Goal: Transaction & Acquisition: Obtain resource

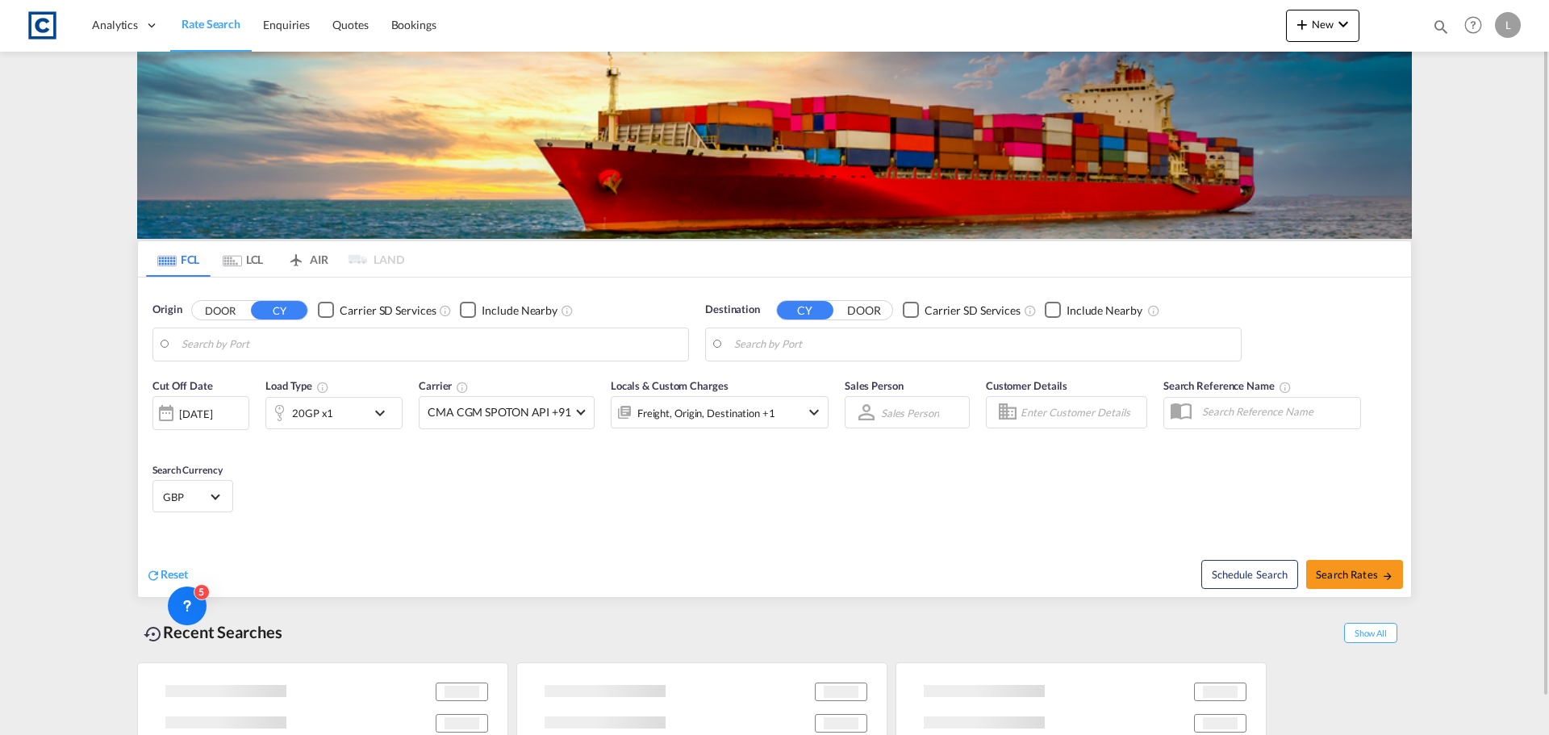
type input "GB-GU34, [GEOGRAPHIC_DATA]"
type input "[GEOGRAPHIC_DATA], [GEOGRAPHIC_DATA], USTPA"
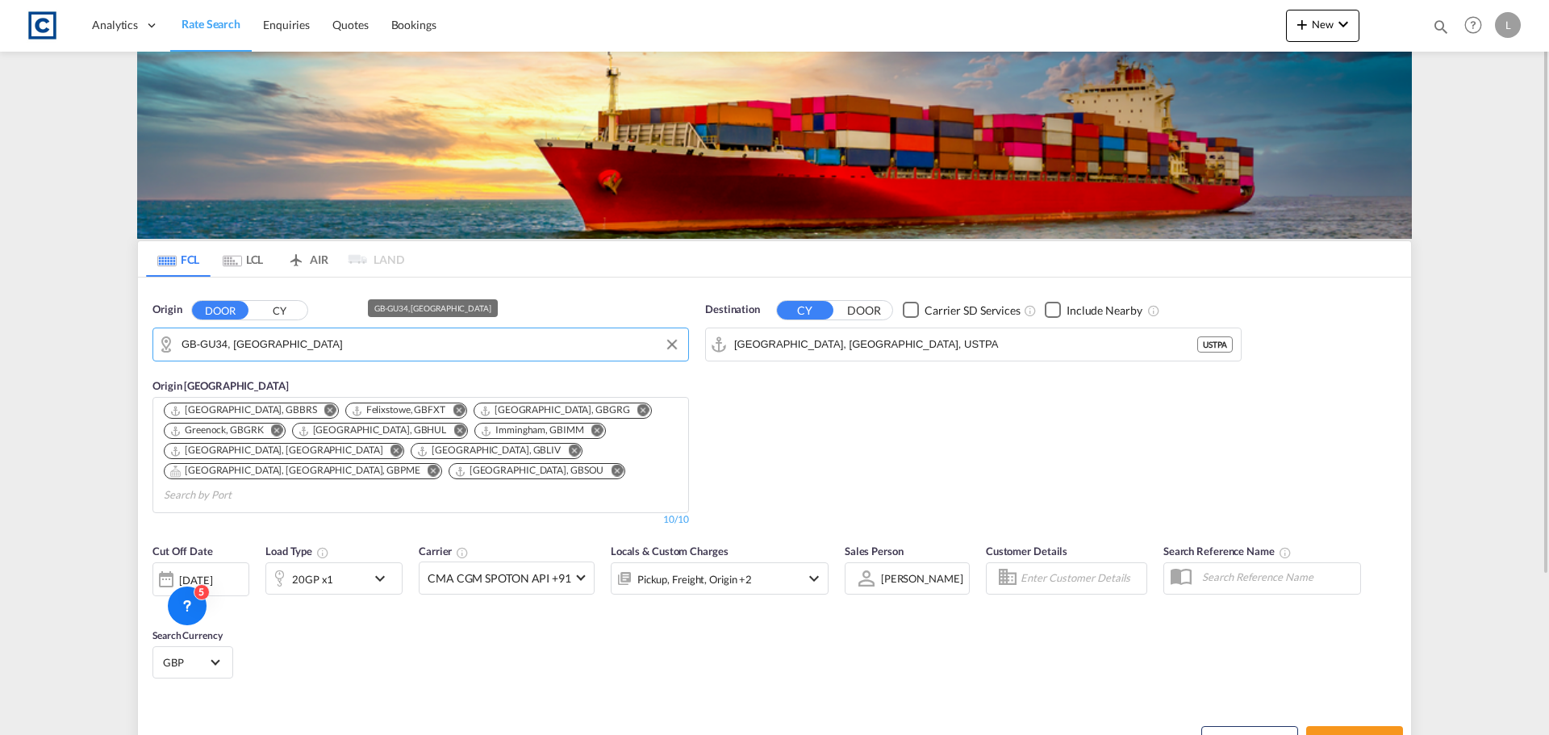
click at [303, 343] on input "GB-GU34, [GEOGRAPHIC_DATA]" at bounding box center [431, 344] width 499 height 24
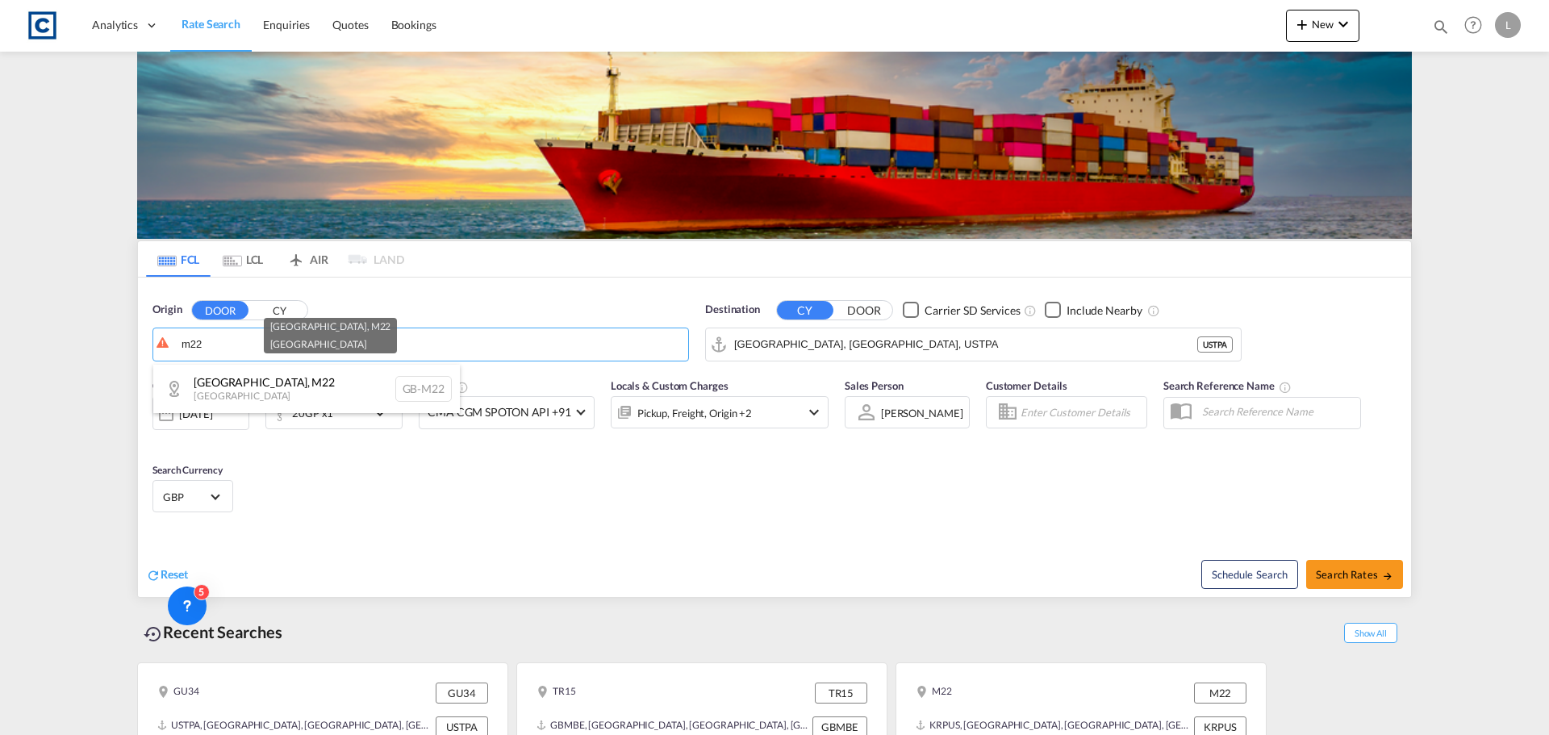
click at [221, 384] on div "[GEOGRAPHIC_DATA] , M22 [GEOGRAPHIC_DATA] [GEOGRAPHIC_DATA]-M22" at bounding box center [306, 389] width 307 height 48
type input "GB-M22, [GEOGRAPHIC_DATA]"
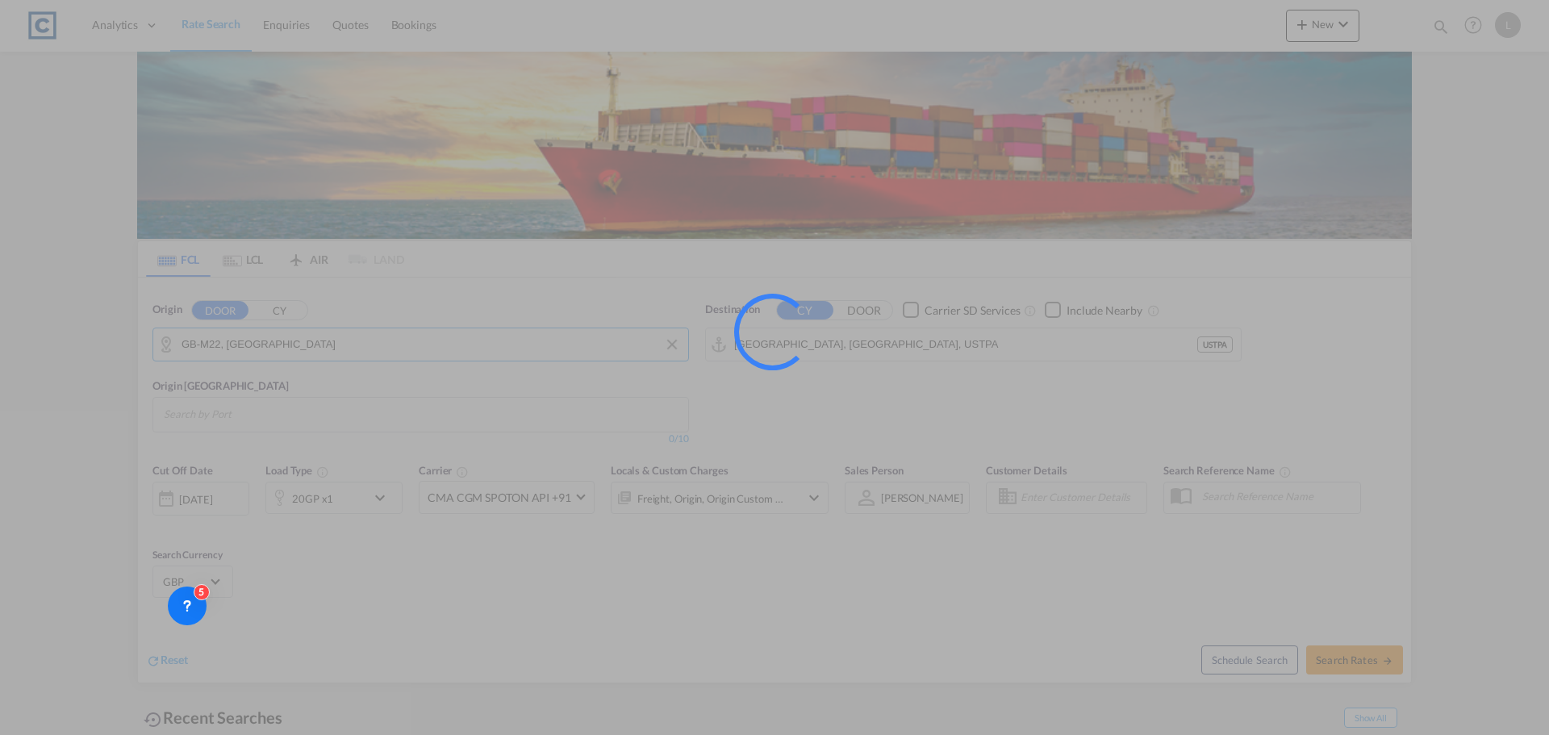
click at [872, 340] on div at bounding box center [774, 367] width 1549 height 735
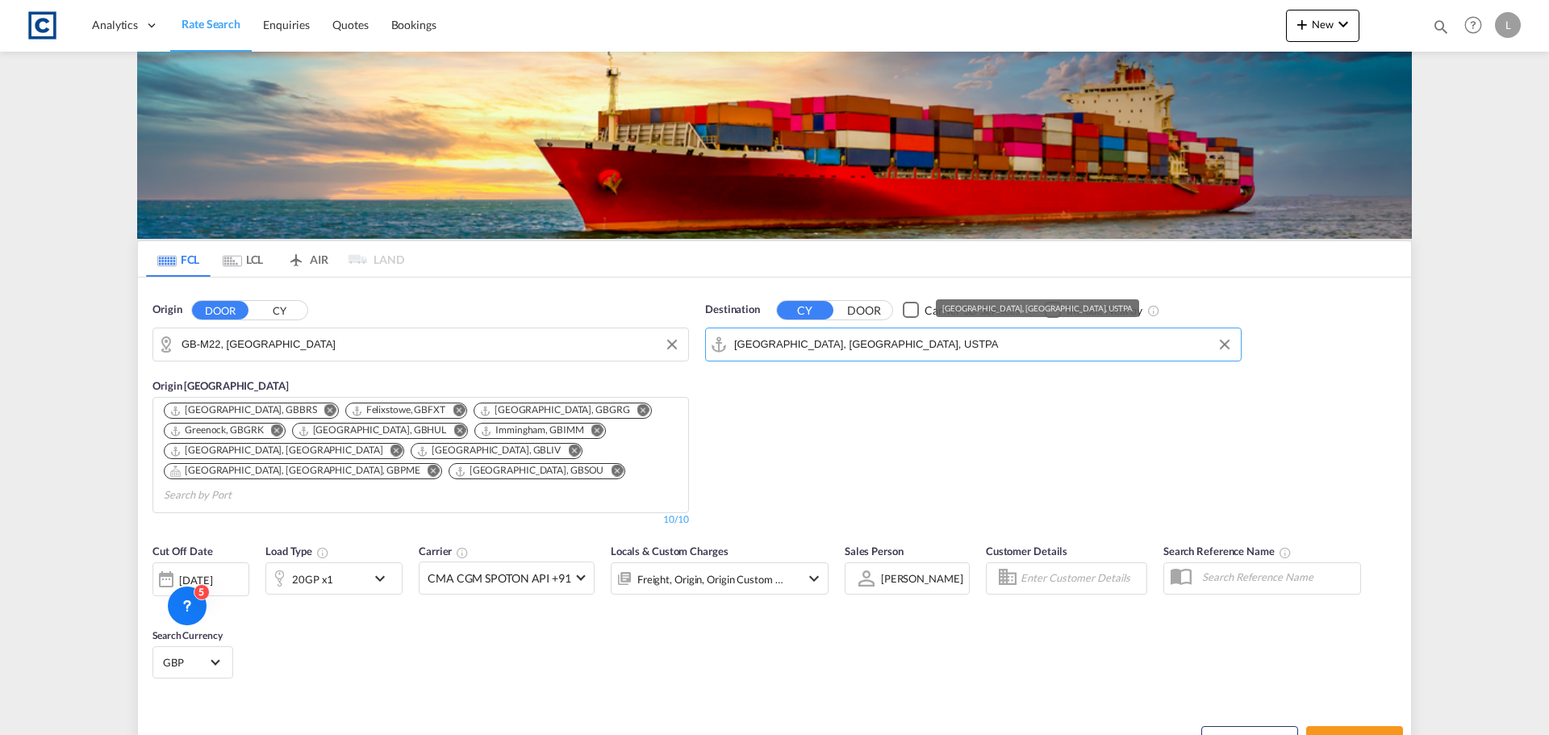
click at [872, 340] on input "[GEOGRAPHIC_DATA], [GEOGRAPHIC_DATA], USTPA" at bounding box center [983, 344] width 499 height 24
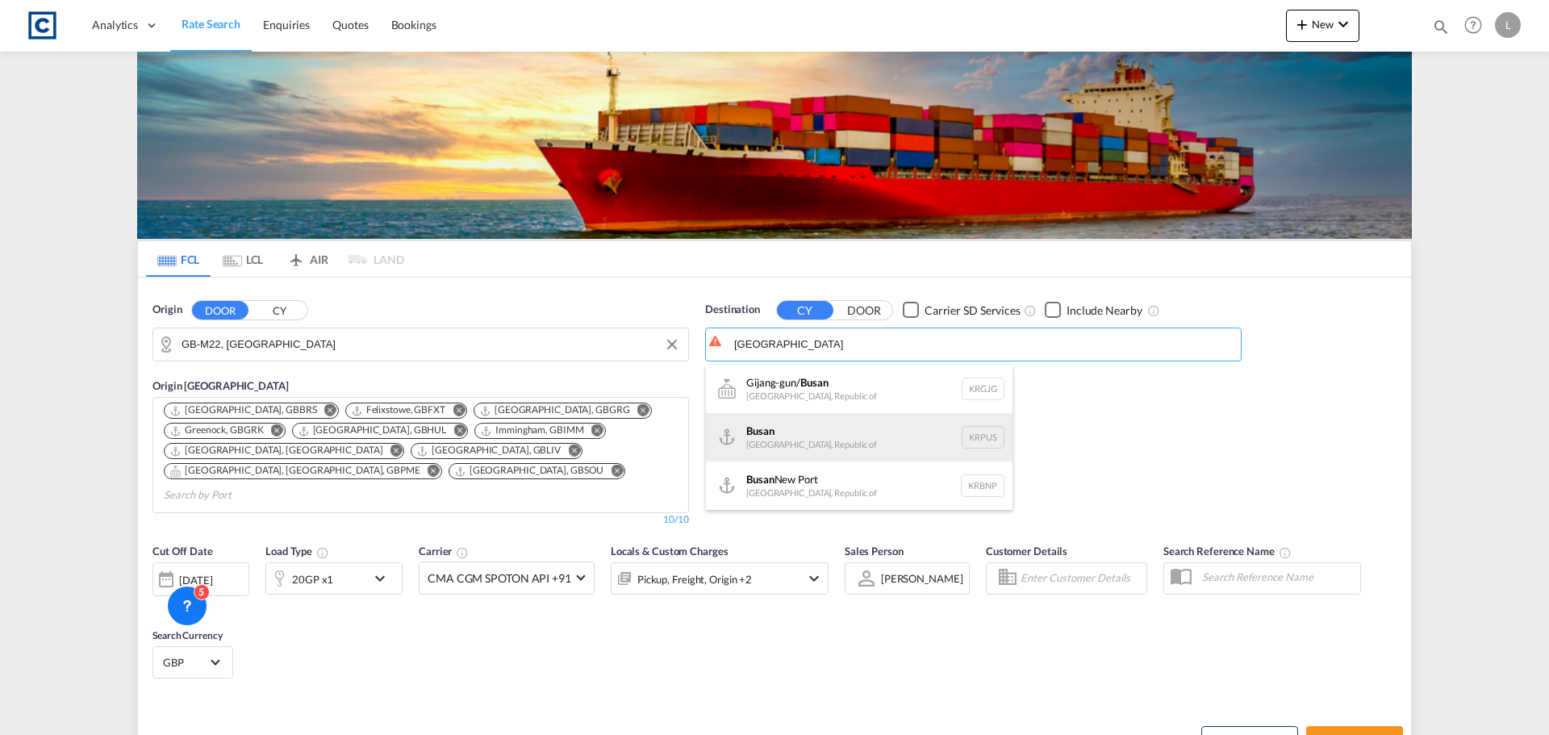
click at [810, 441] on div "Busan Korea, Republic of KRPUS" at bounding box center [859, 437] width 307 height 48
type input "Busan, KRPUS"
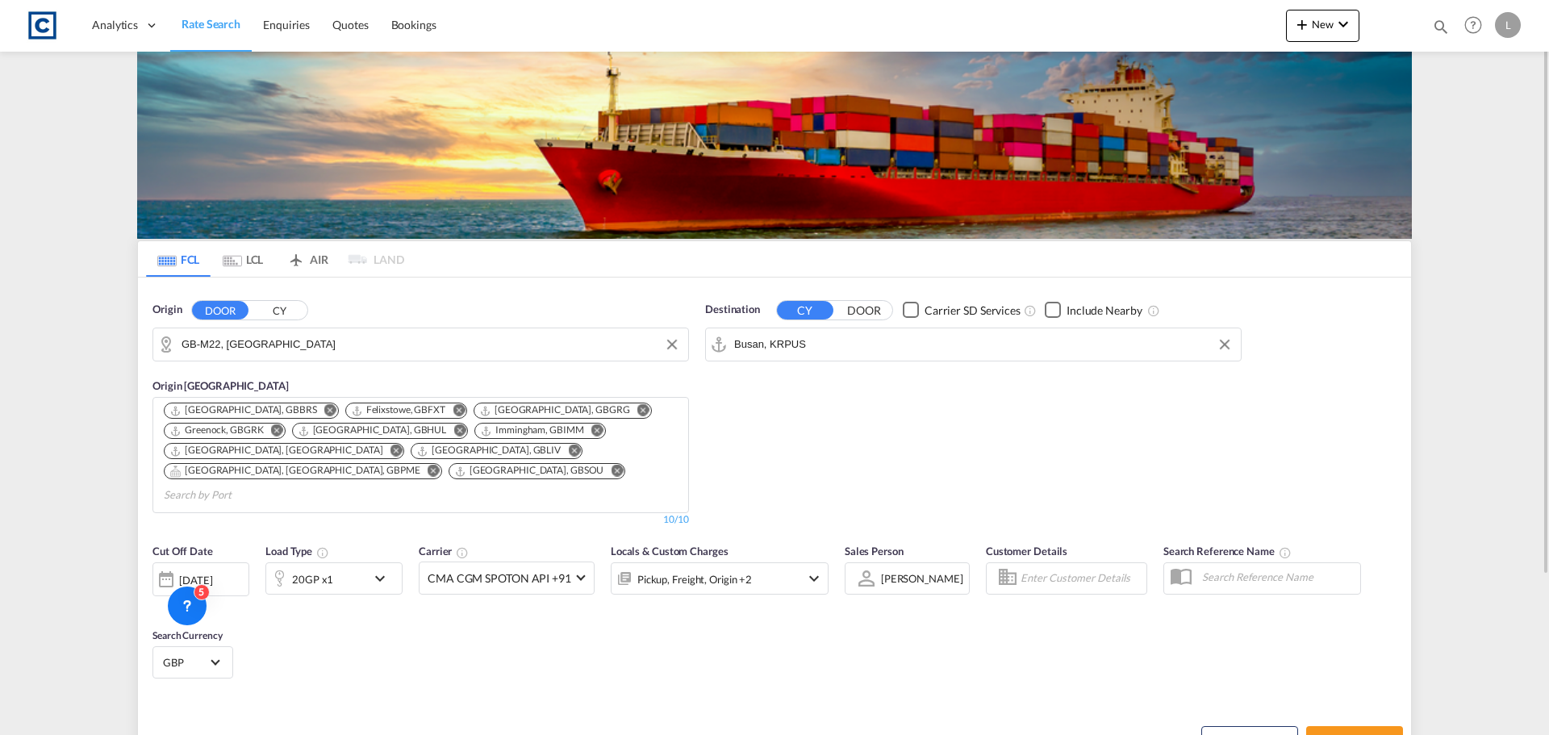
click at [334, 562] on div "20GP x1" at bounding box center [316, 578] width 100 height 32
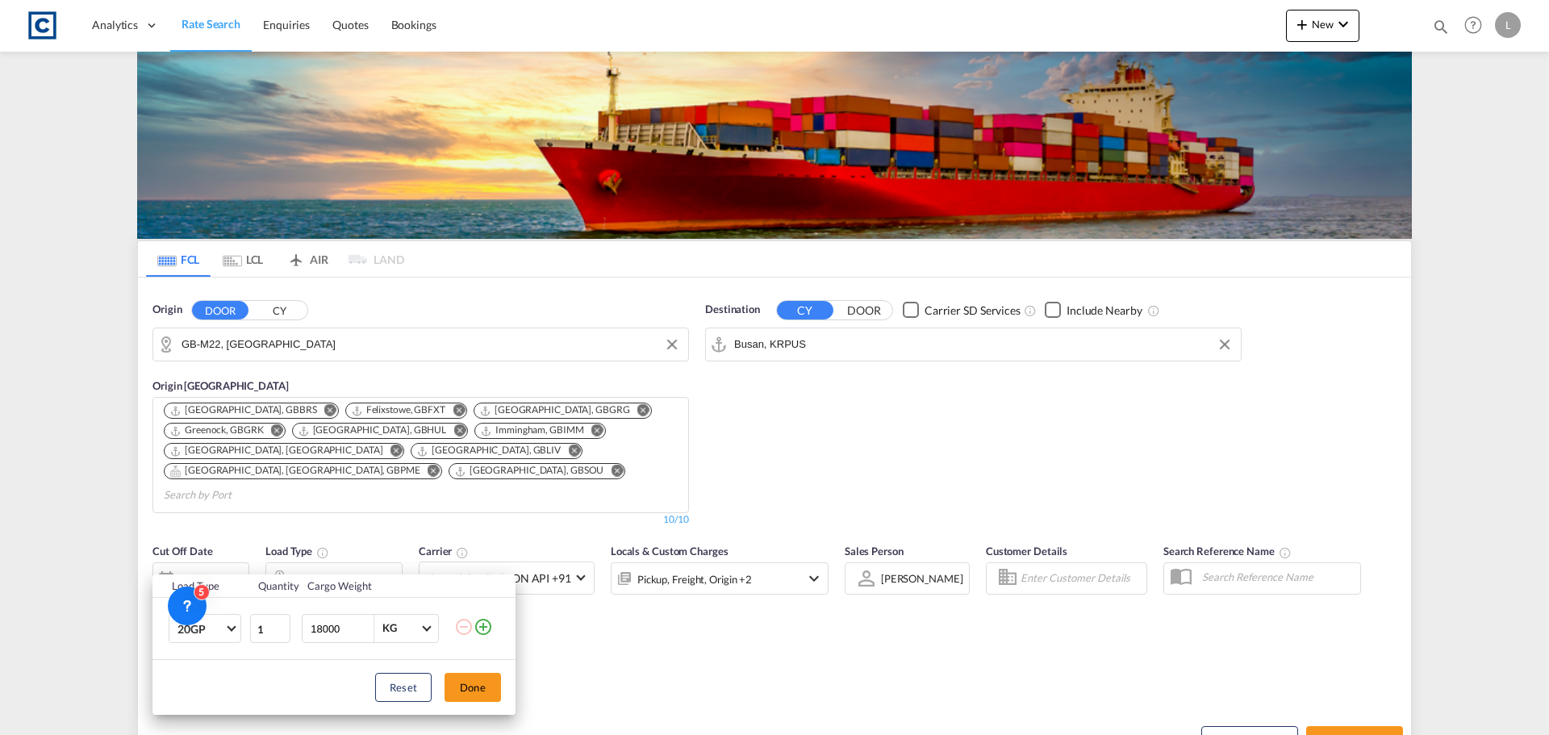
click at [485, 628] on md-icon "icon-plus-circle-outline" at bounding box center [483, 626] width 19 height 19
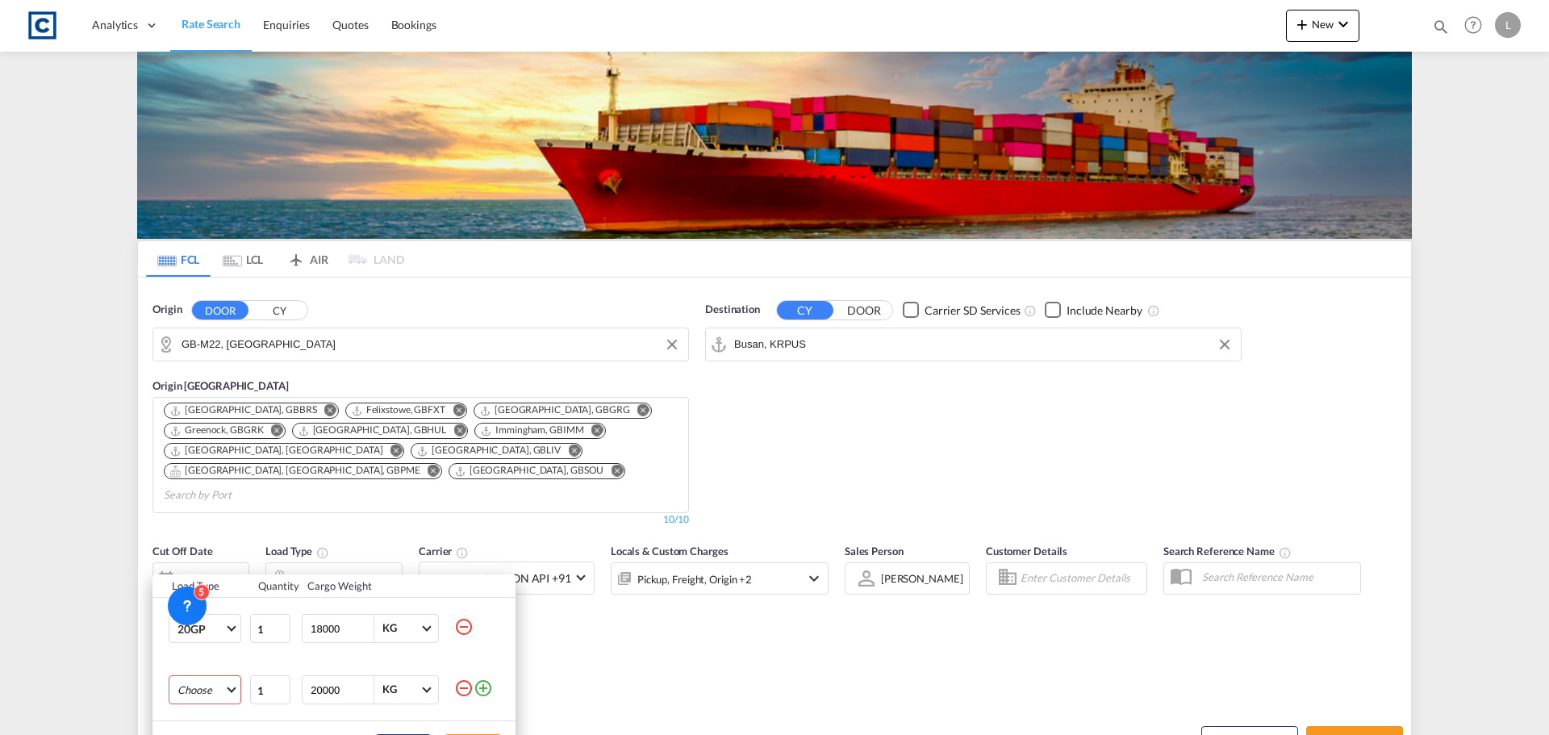
click at [212, 684] on md-select "Choose 20GP 40GP 40HC 45HC 20RE 40RE 40HR 20OT 40OT 20FR 40FR 40NR 20NR 45S 20T…" at bounding box center [205, 689] width 73 height 29
click at [244, 582] on md-option "40GP" at bounding box center [220, 579] width 110 height 39
click at [228, 679] on tr "40GP 1 20000 KG KG" at bounding box center [334, 689] width 363 height 61
type input "18000"
drag, startPoint x: 839, startPoint y: 680, endPoint x: 1349, endPoint y: 719, distance: 511.5
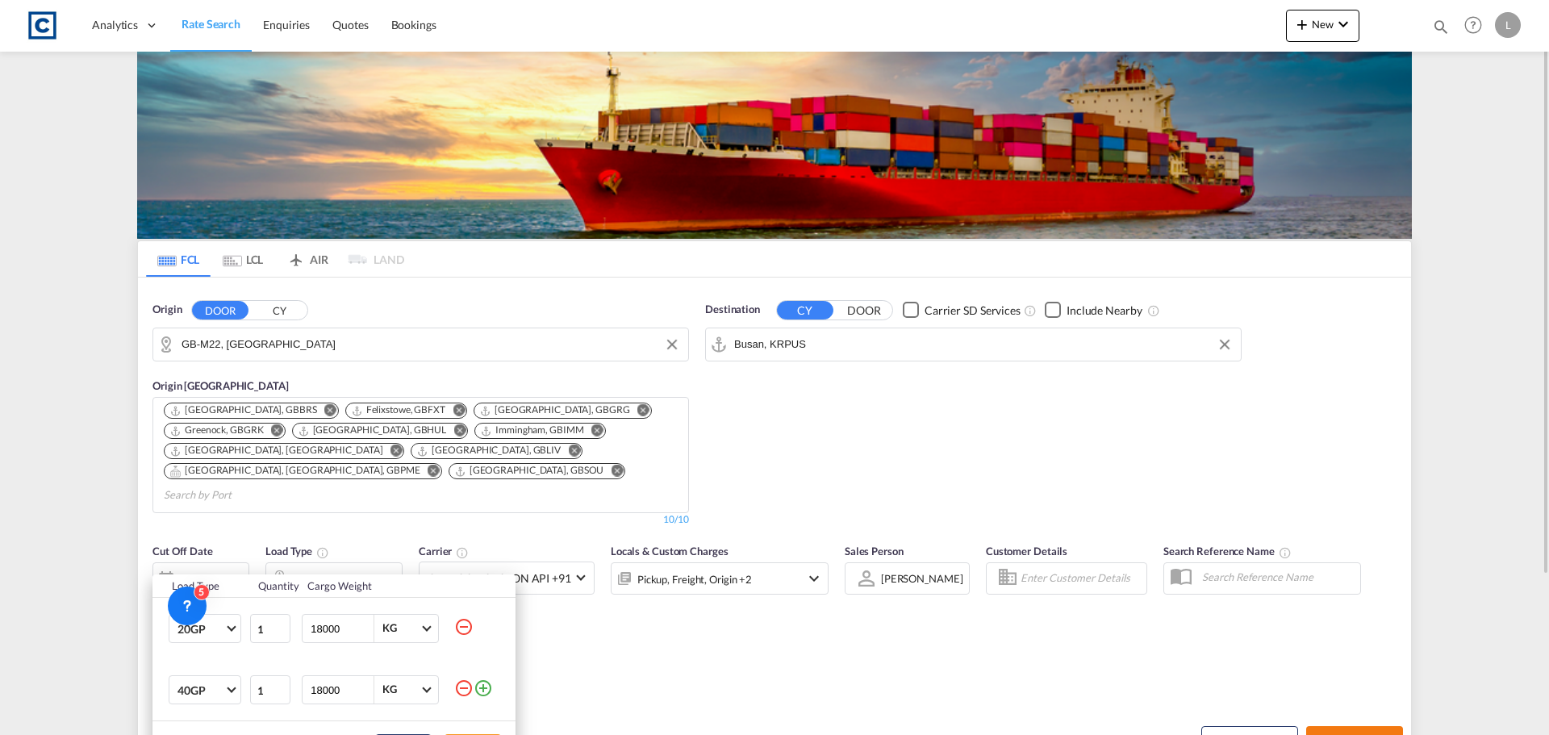
click at [851, 680] on div "Load Type Quantity Cargo Weight 20GP 20GP 40GP 40HC 45HC 20RE 40RE 40HR 20OT 40…" at bounding box center [774, 367] width 1549 height 735
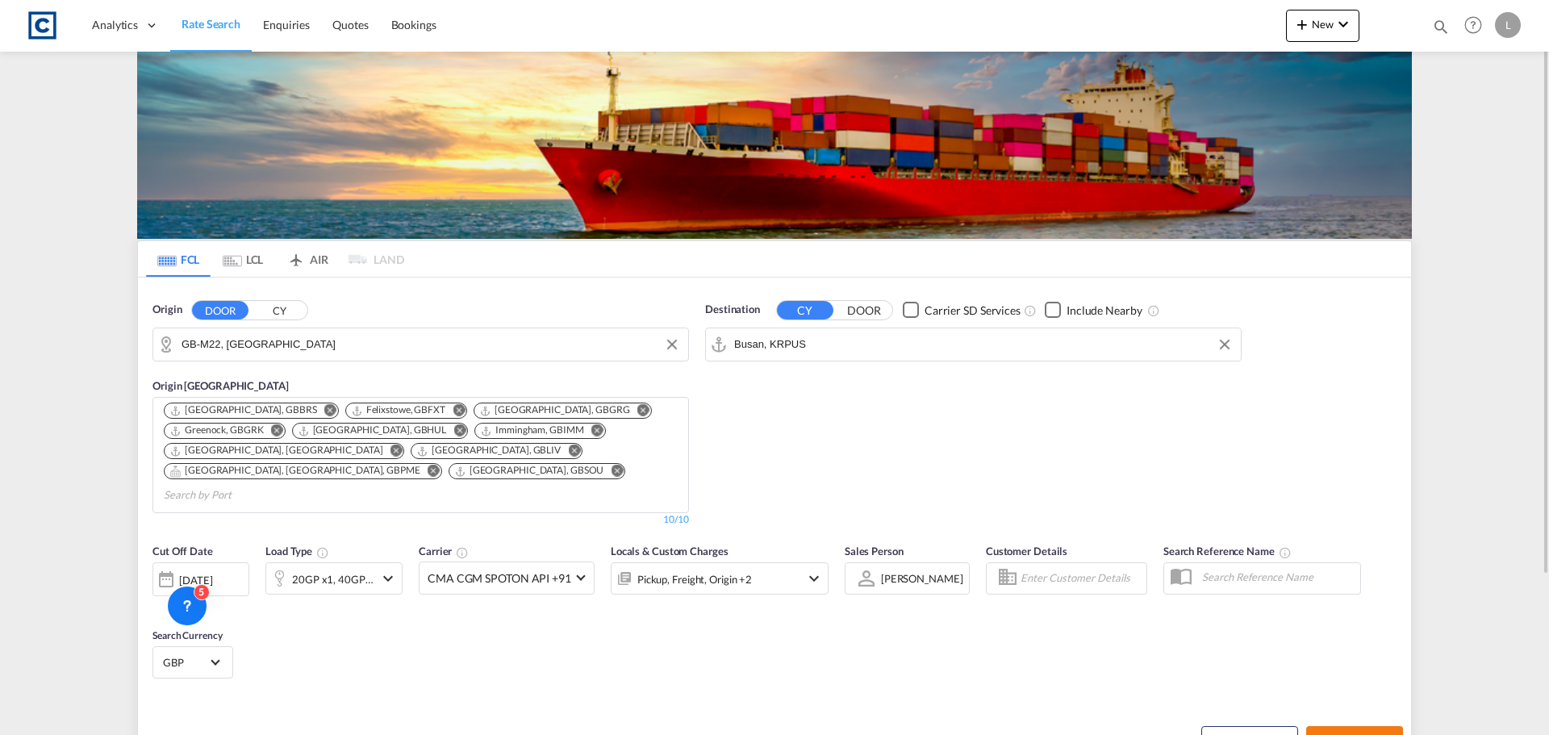
click at [1370, 734] on span "Search Rates" at bounding box center [1354, 740] width 77 height 13
type input "M22 to KRPUS / [DATE]"
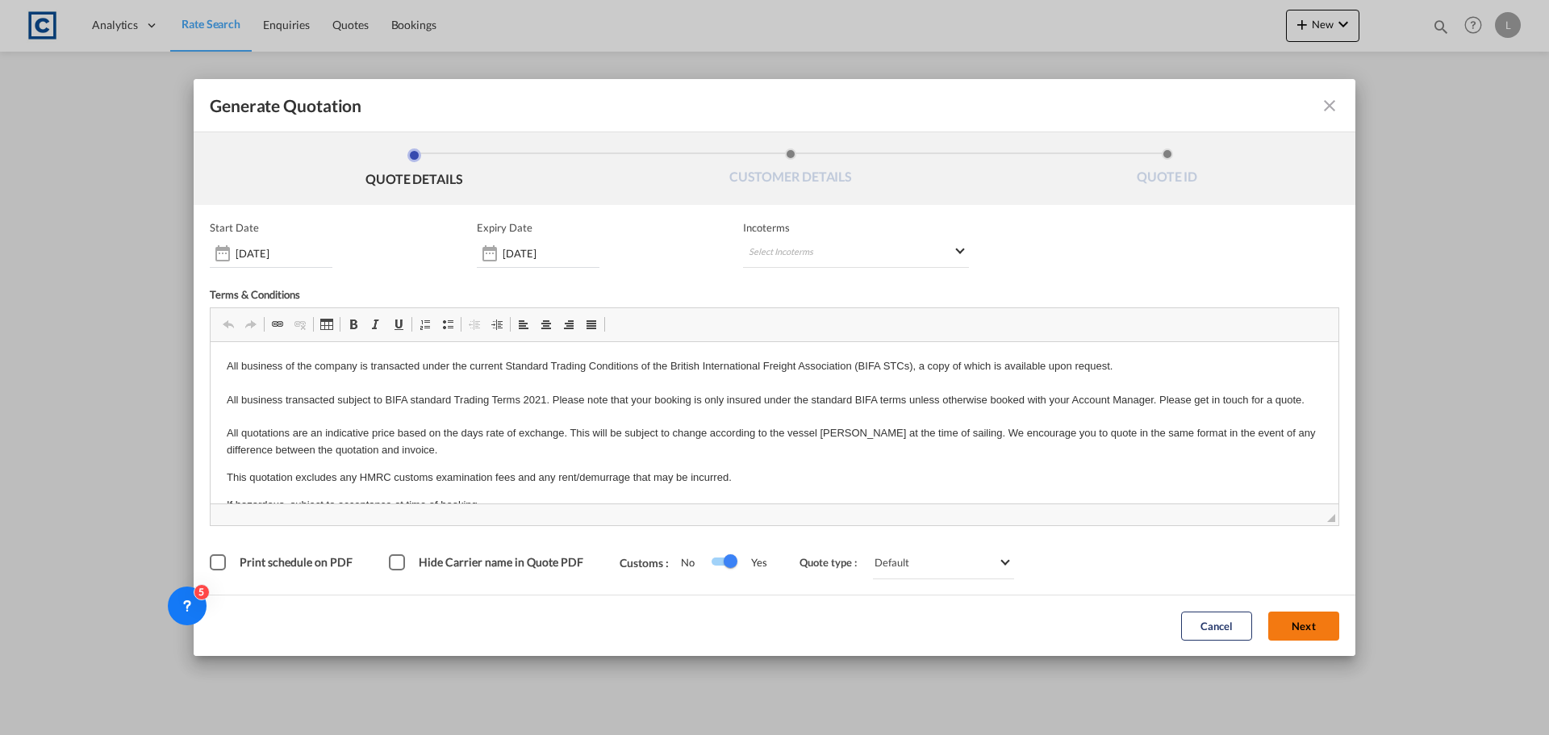
click at [1308, 632] on button "Next" at bounding box center [1304, 626] width 71 height 29
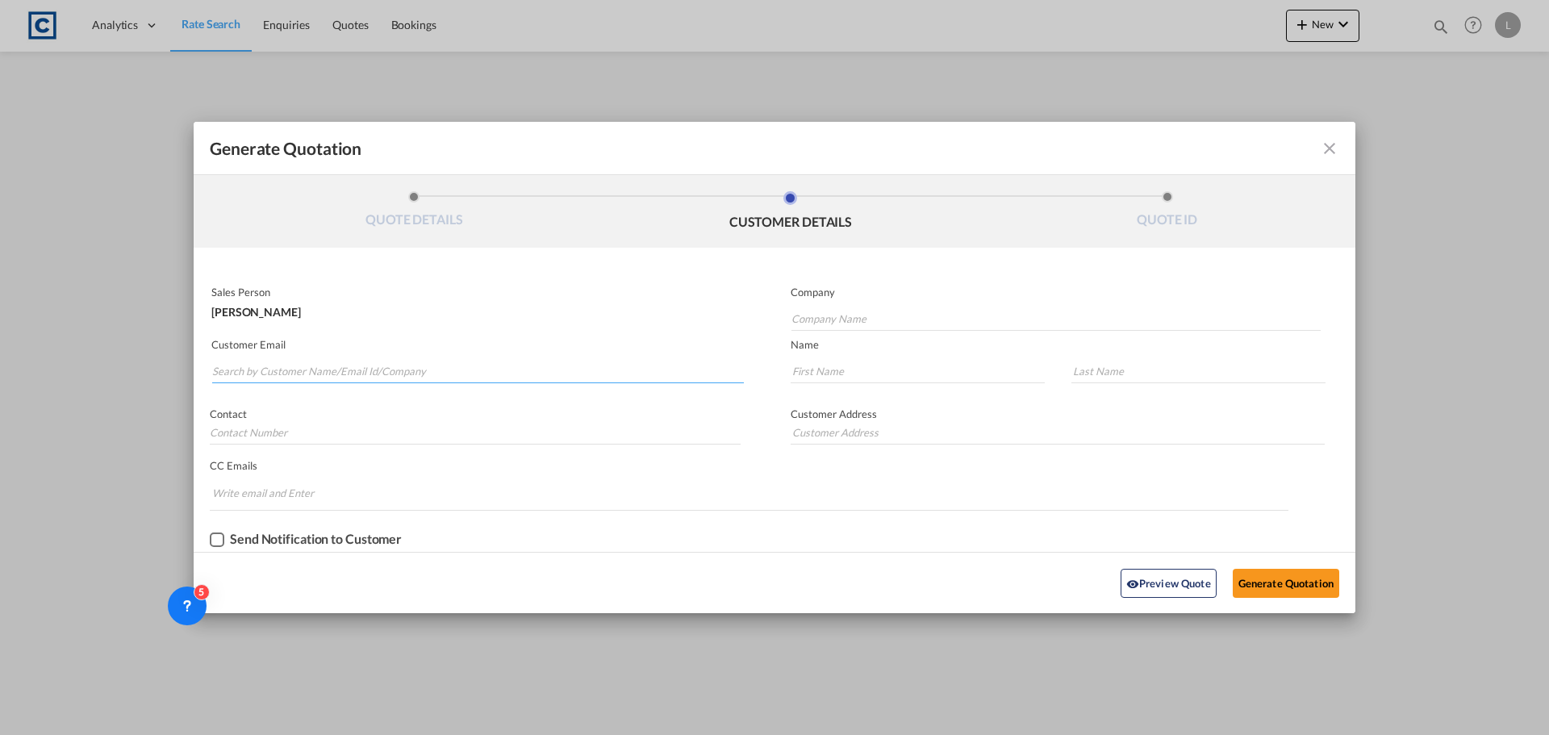
click at [482, 369] on input "Search by Customer Name/Email Id/Company" at bounding box center [478, 371] width 532 height 24
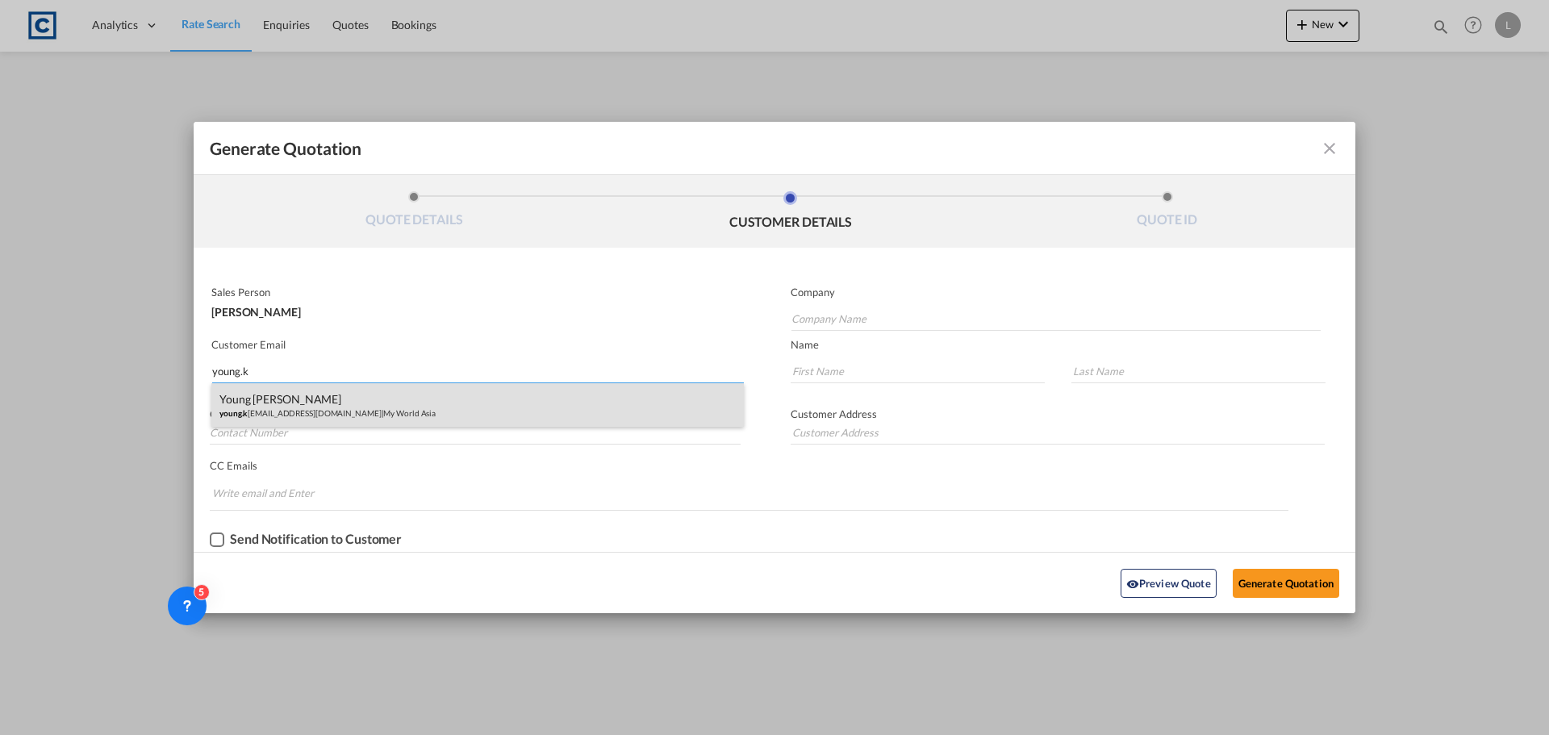
type input "young.k"
click at [318, 406] on div "Young [PERSON_NAME] [PERSON_NAME].k [EMAIL_ADDRESS][DOMAIN_NAME] | My World Asia" at bounding box center [477, 405] width 533 height 44
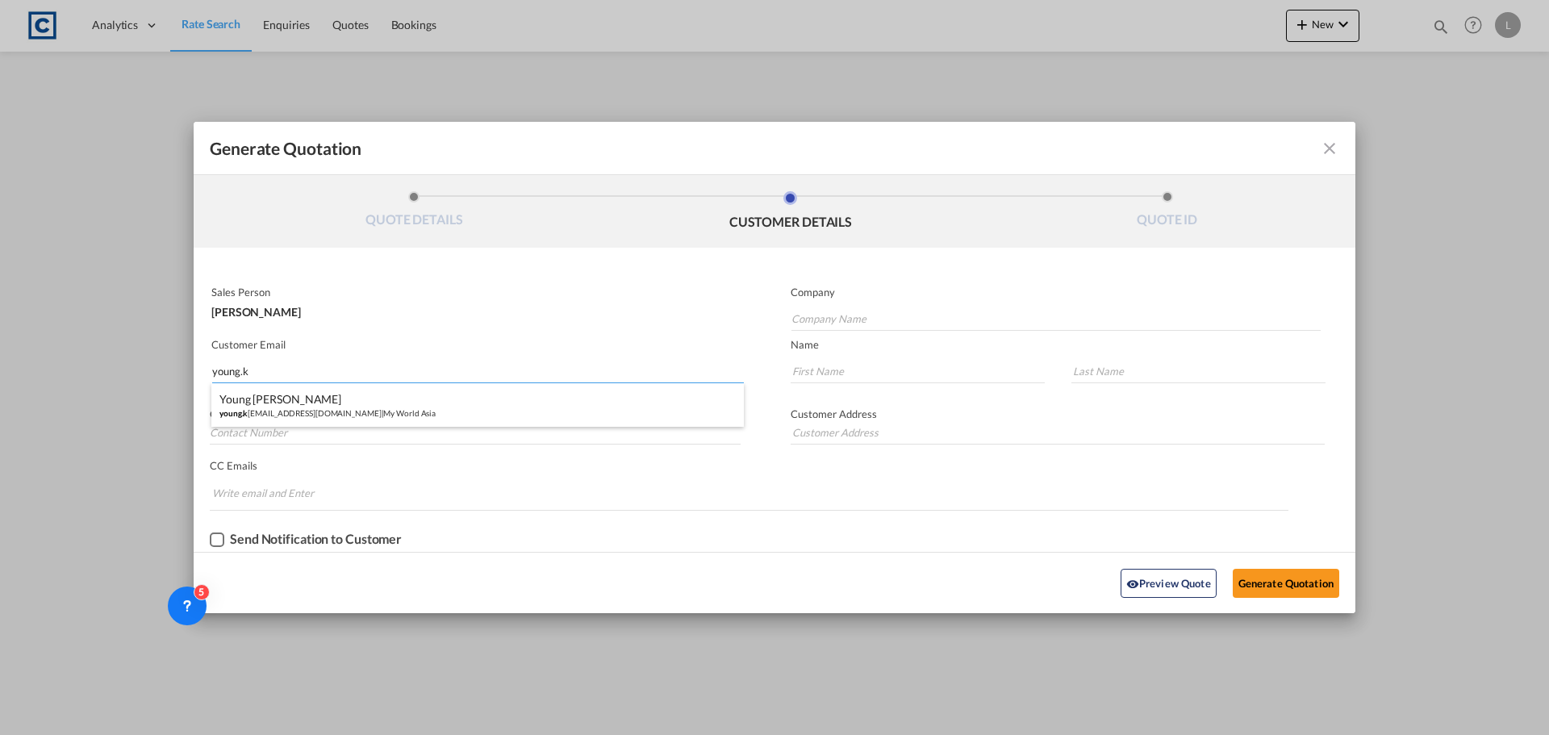
type input "My World Asia"
type input "[EMAIL_ADDRESS][PERSON_NAME][DOMAIN_NAME]"
type input "Young"
type input "[PERSON_NAME]"
type input "07491034850"
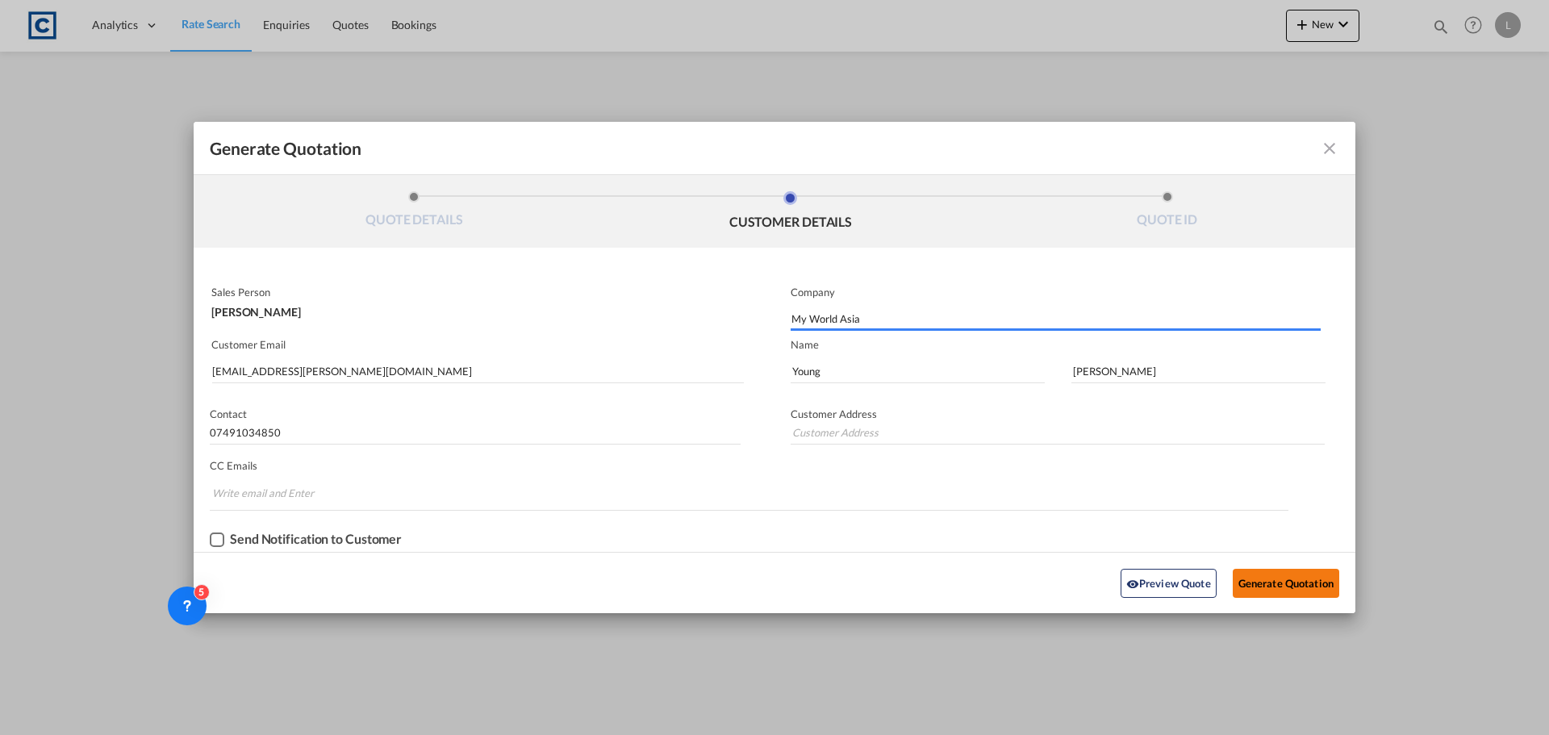
click at [1302, 579] on button "Generate Quotation" at bounding box center [1286, 583] width 107 height 29
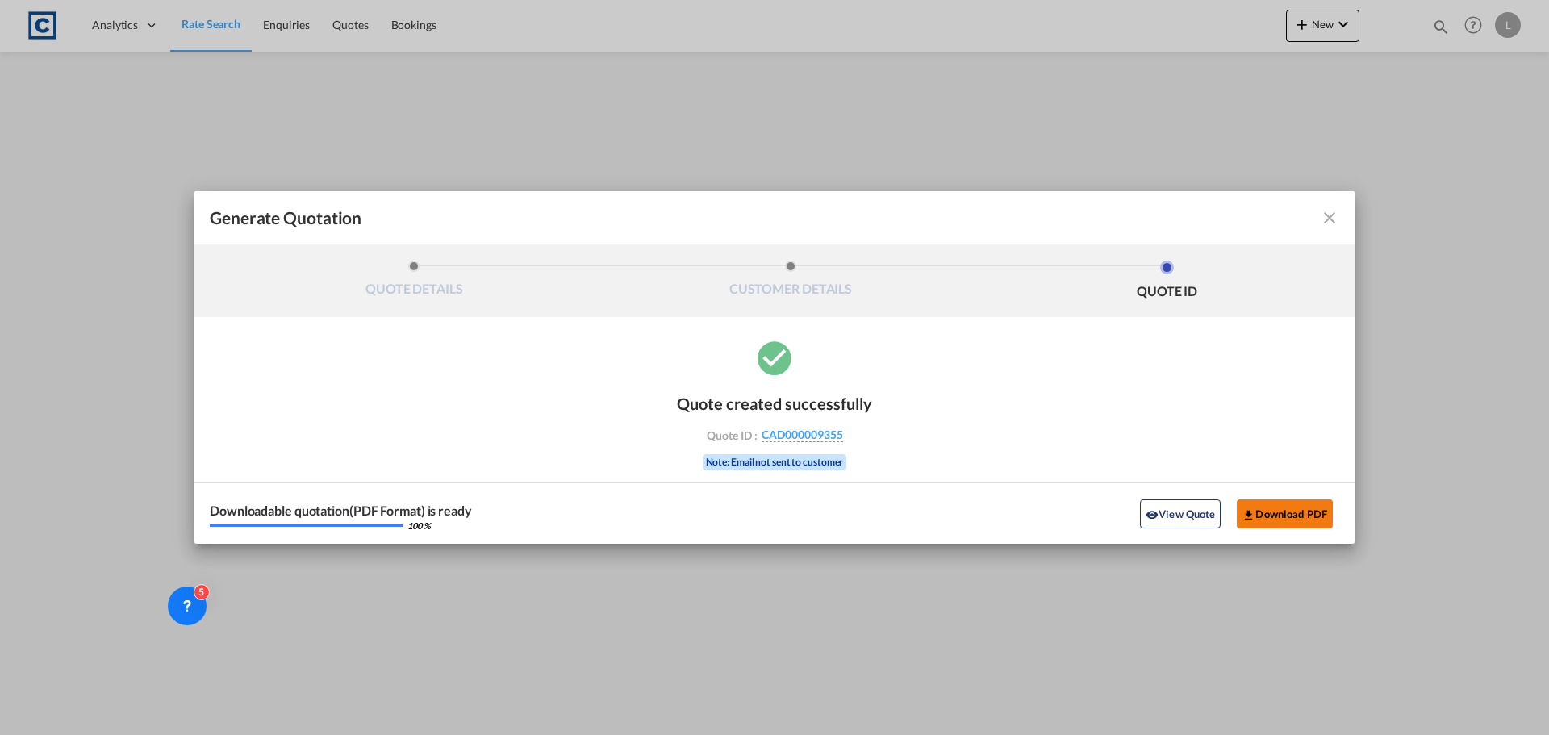
click at [1275, 509] on button "Download PDF" at bounding box center [1285, 514] width 96 height 29
